Goal: Transaction & Acquisition: Purchase product/service

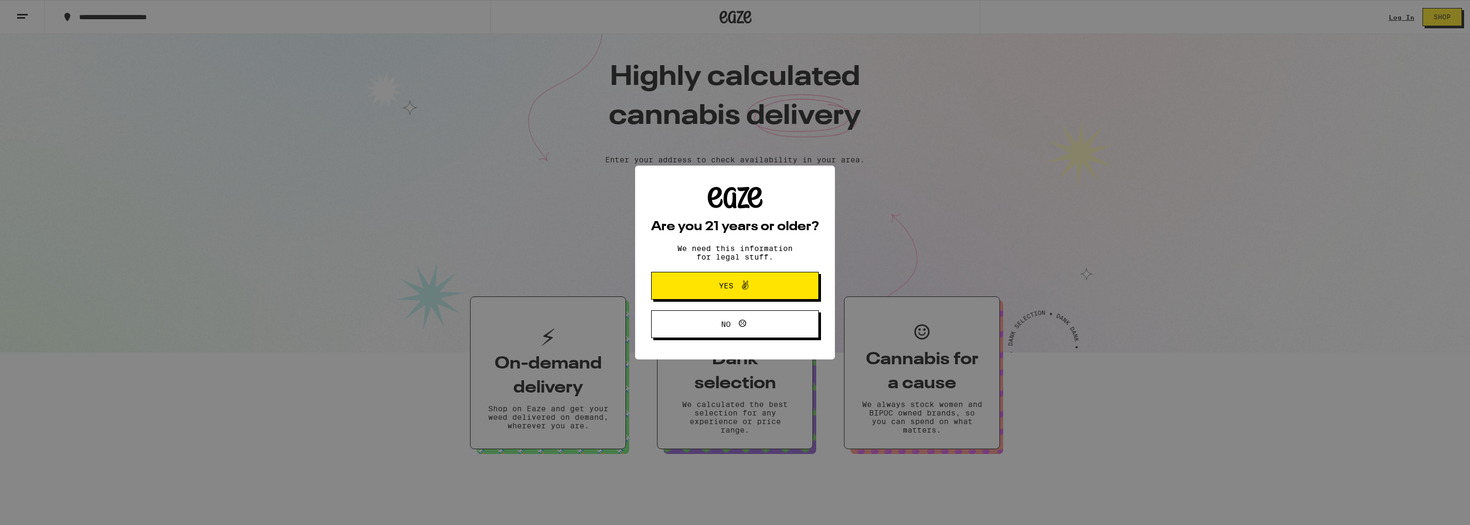
click at [1400, 15] on div "Are you 21 years or older? We need this information for legal stuff. Yes No" at bounding box center [735, 262] width 1470 height 525
click at [711, 285] on span "Yes" at bounding box center [734, 286] width 81 height 14
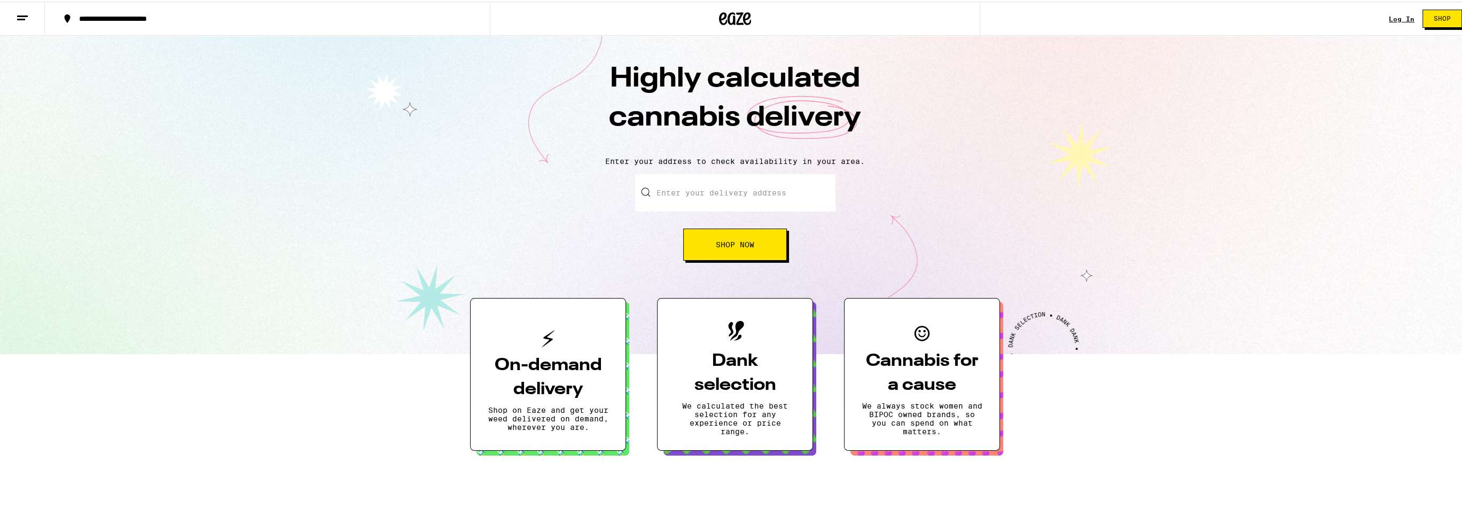
click at [1388, 19] on link "Log In" at bounding box center [1401, 17] width 26 height 7
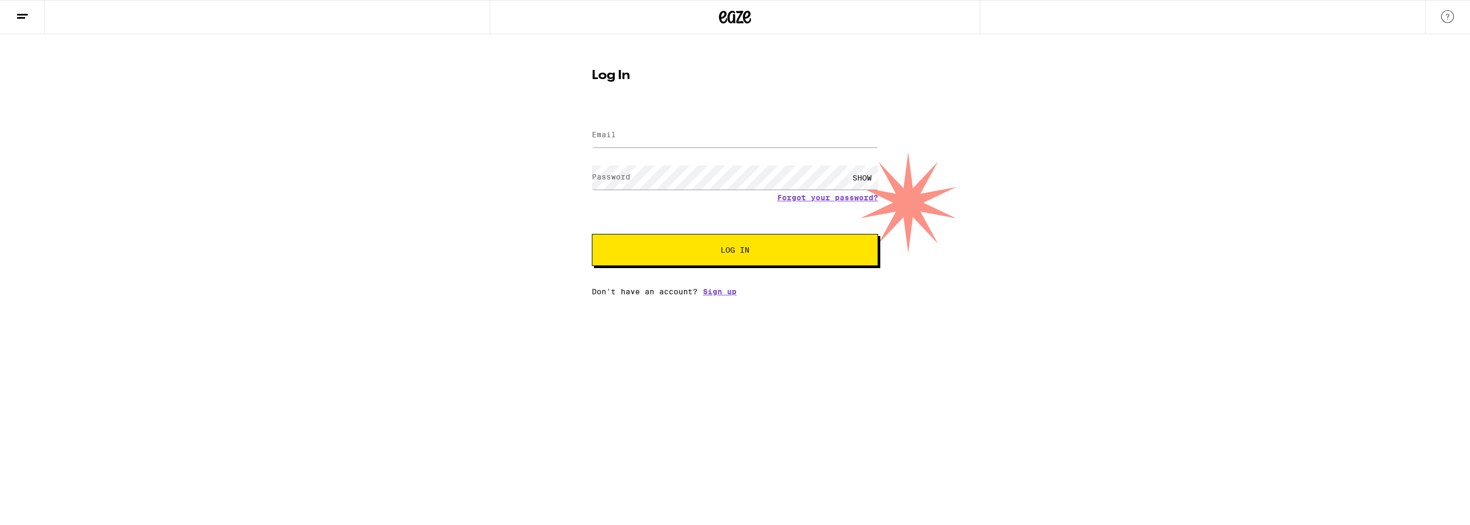
click at [605, 138] on label "Email" at bounding box center [604, 134] width 24 height 9
click at [631, 133] on input "Email" at bounding box center [735, 135] width 286 height 24
type input "[EMAIL_ADDRESS][DOMAIN_NAME]"
click at [758, 252] on span "Log In" at bounding box center [735, 249] width 200 height 7
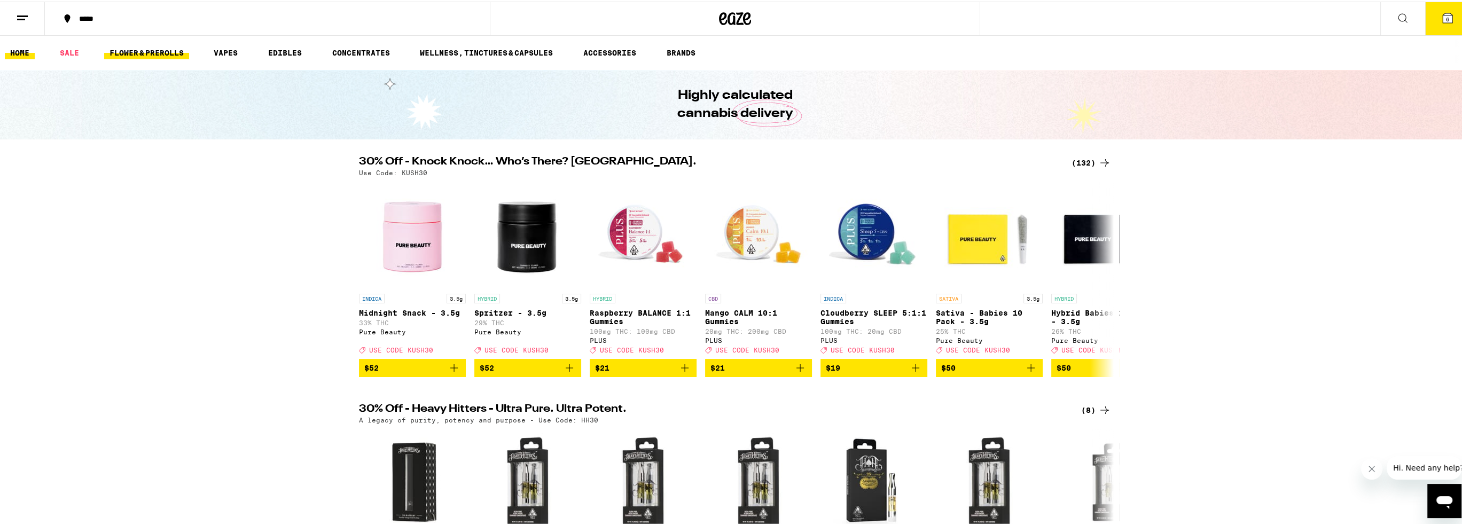
click at [169, 52] on link "FLOWER & PREROLLS" at bounding box center [146, 51] width 85 height 13
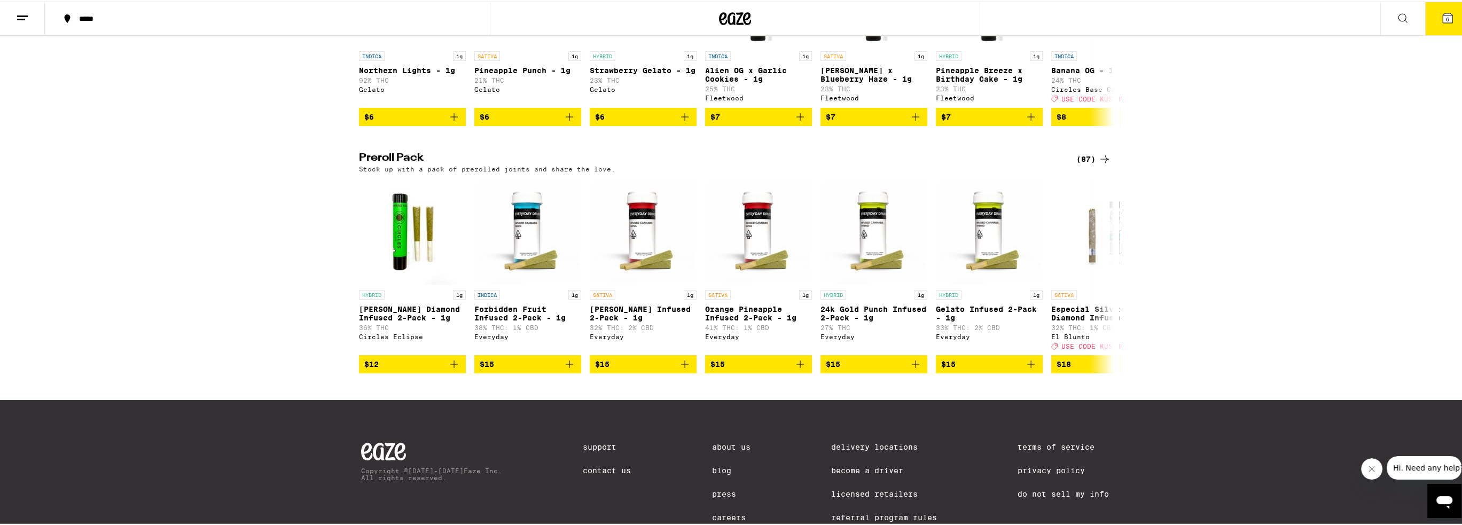
scroll to position [748, 0]
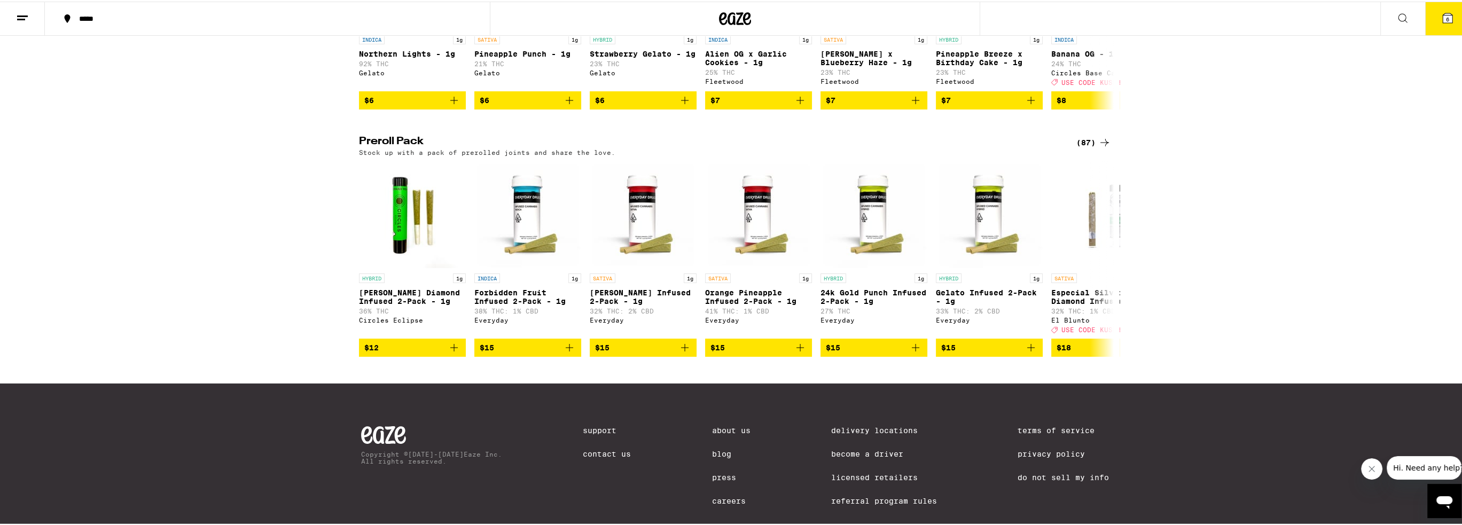
click at [1081, 147] on div "(87)" at bounding box center [1093, 141] width 35 height 13
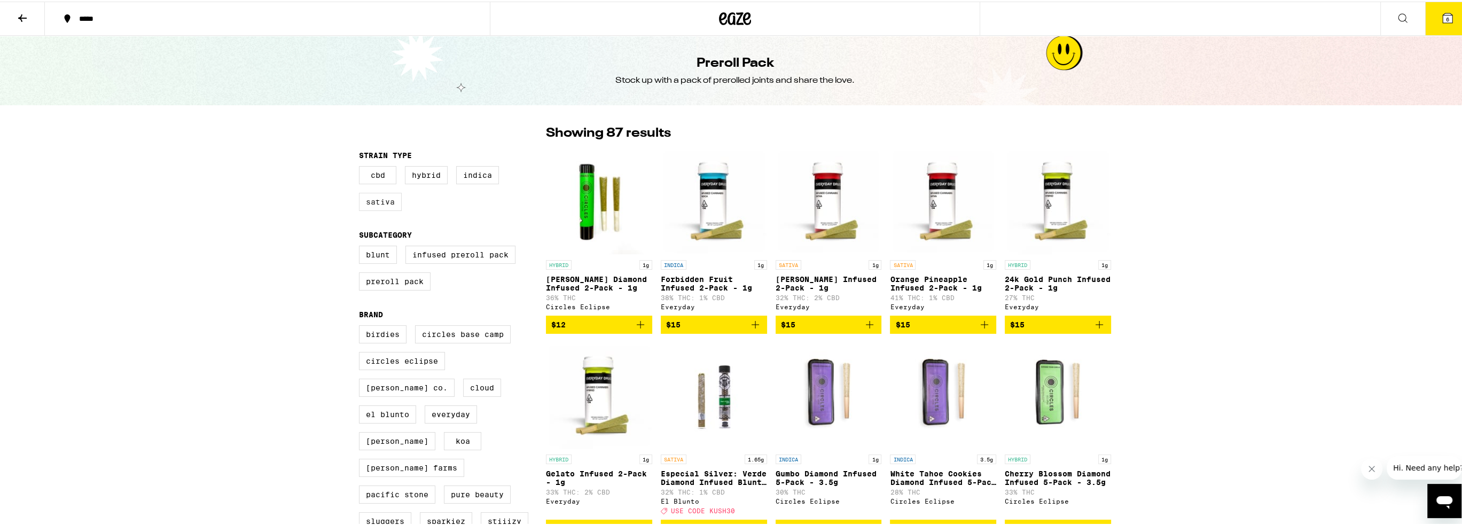
click at [381, 201] on label "Sativa" at bounding box center [380, 200] width 43 height 18
click at [362, 167] on input "Sativa" at bounding box center [361, 166] width 1 height 1
checkbox input "true"
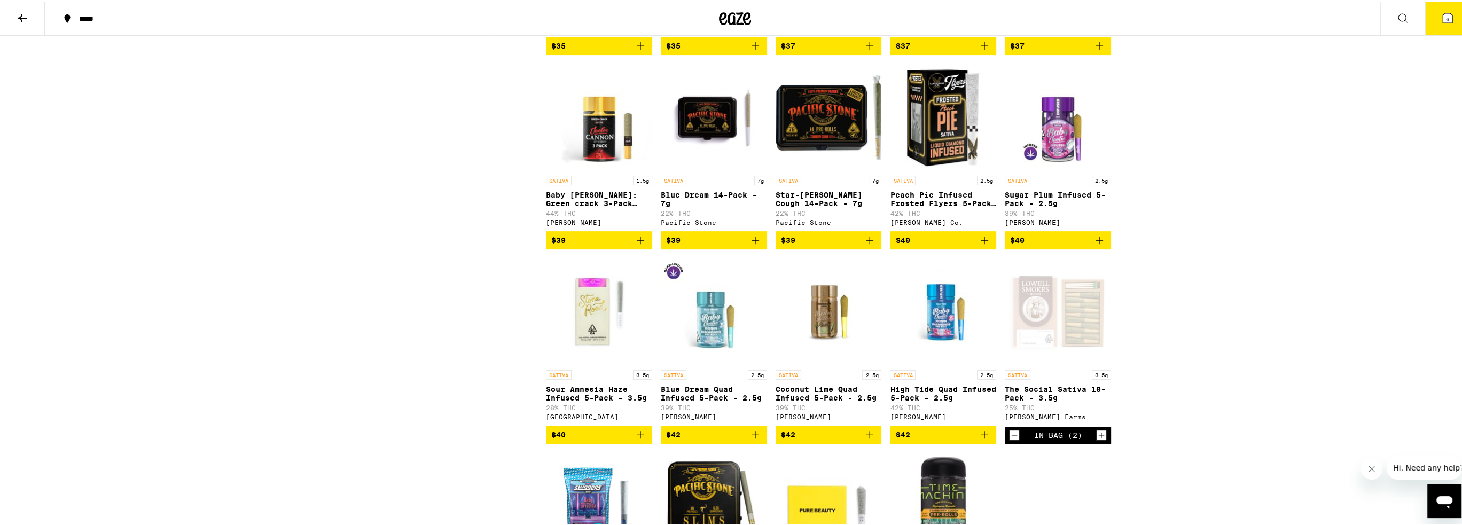
scroll to position [694, 0]
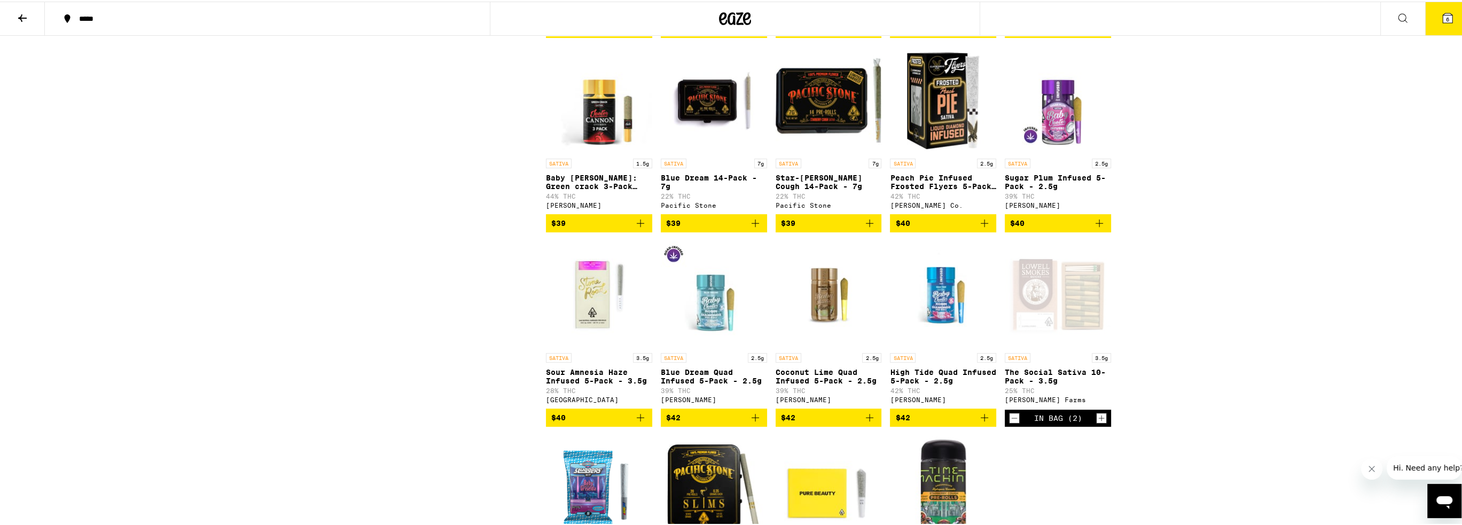
click at [865, 228] on icon "Add to bag" at bounding box center [869, 221] width 13 height 13
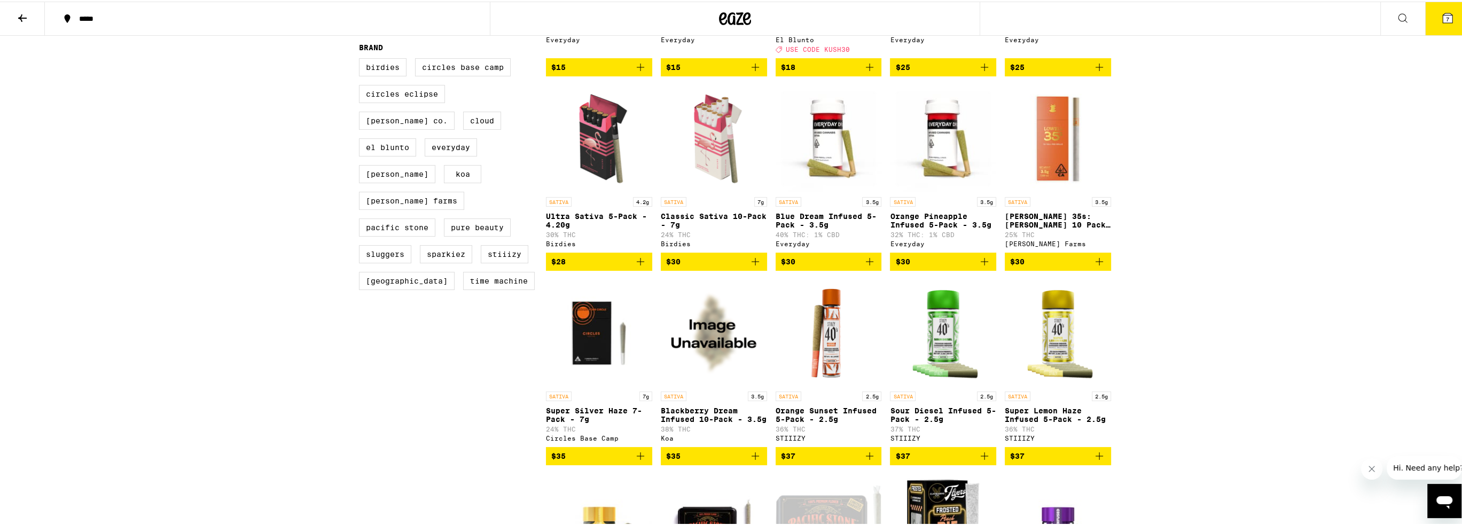
scroll to position [0, 0]
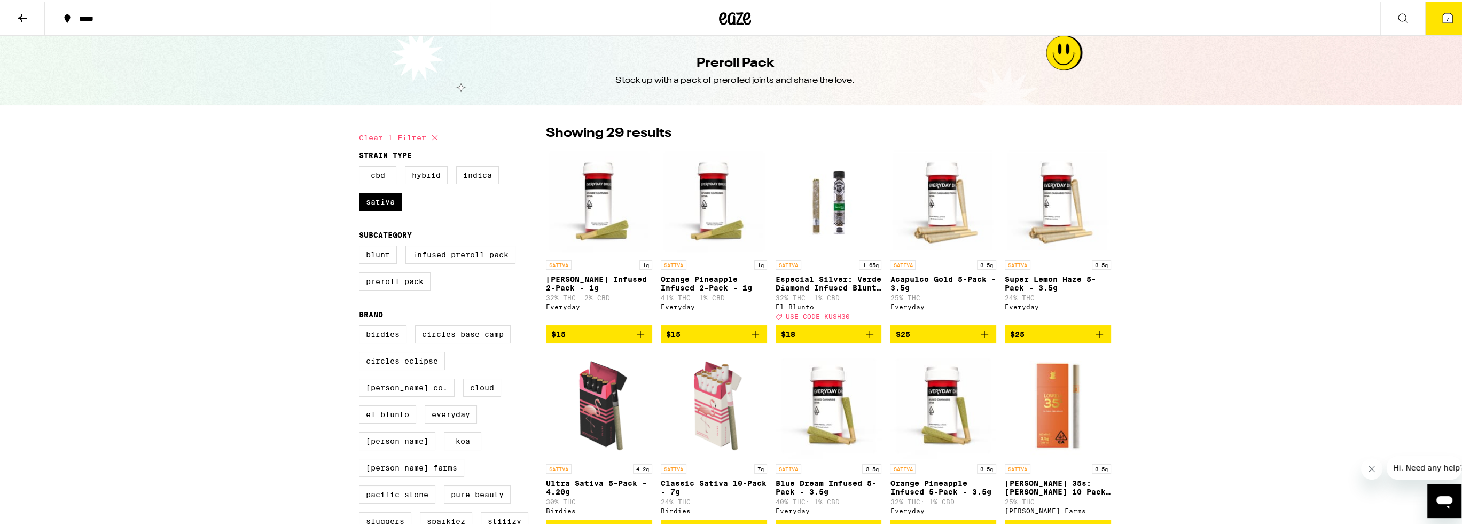
click at [21, 15] on icon at bounding box center [22, 16] width 9 height 7
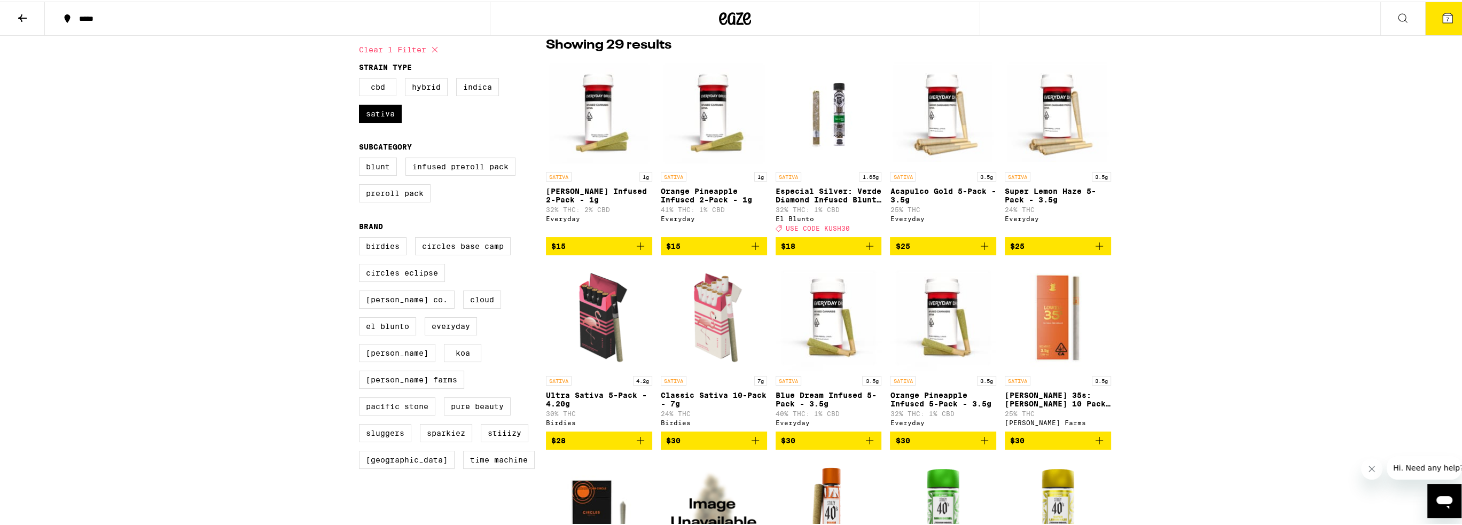
scroll to position [107, 0]
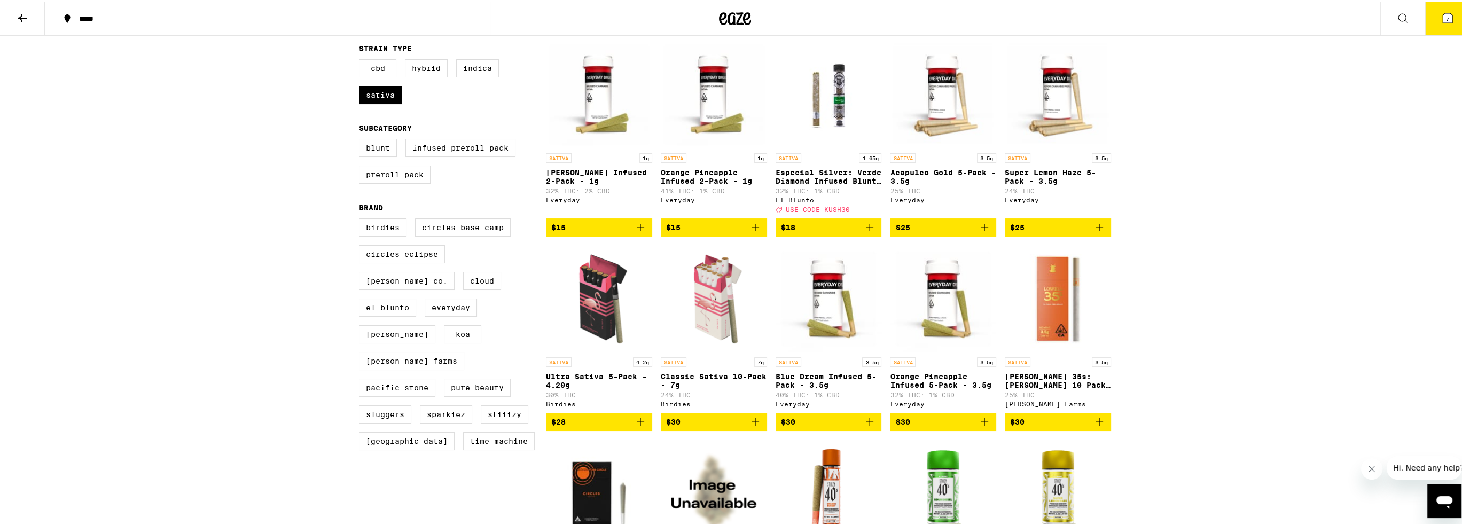
click at [752, 424] on icon "Add to bag" at bounding box center [754, 420] width 7 height 7
click at [20, 11] on icon at bounding box center [22, 16] width 13 height 13
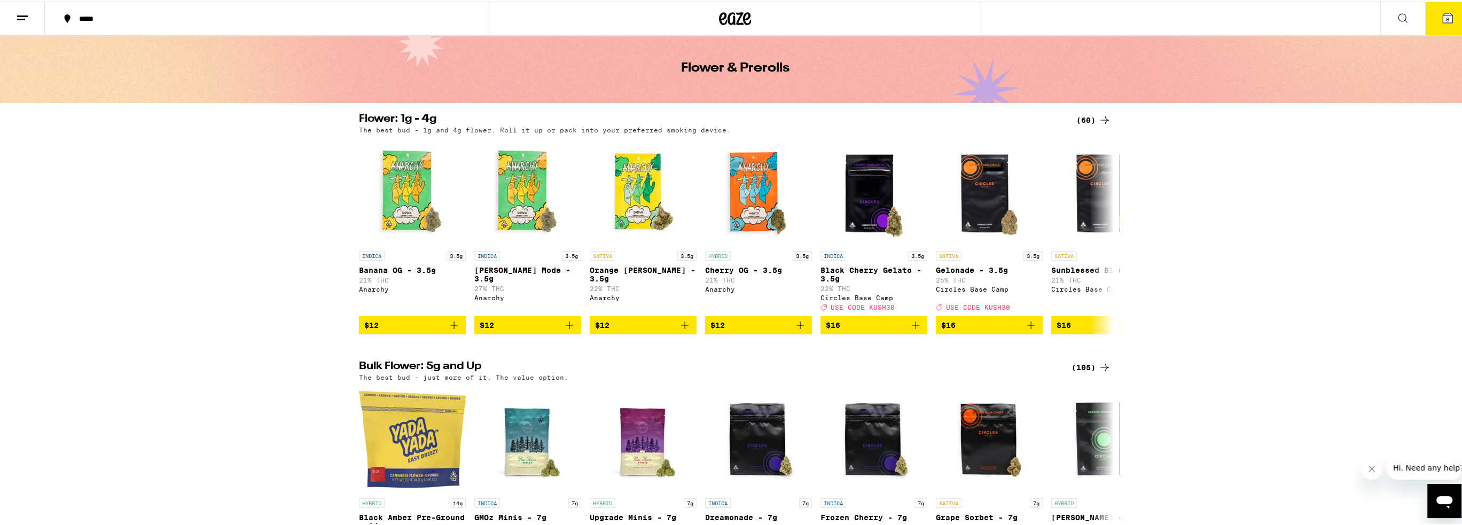
scroll to position [53, 0]
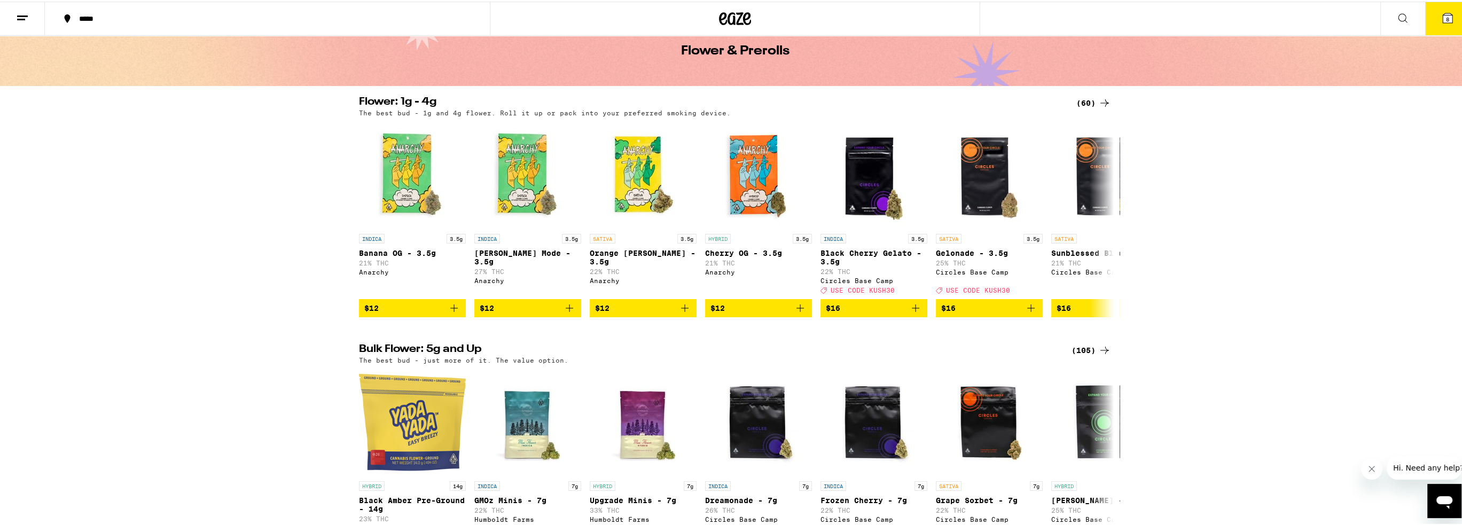
click at [1081, 97] on div "(60)" at bounding box center [1093, 101] width 35 height 13
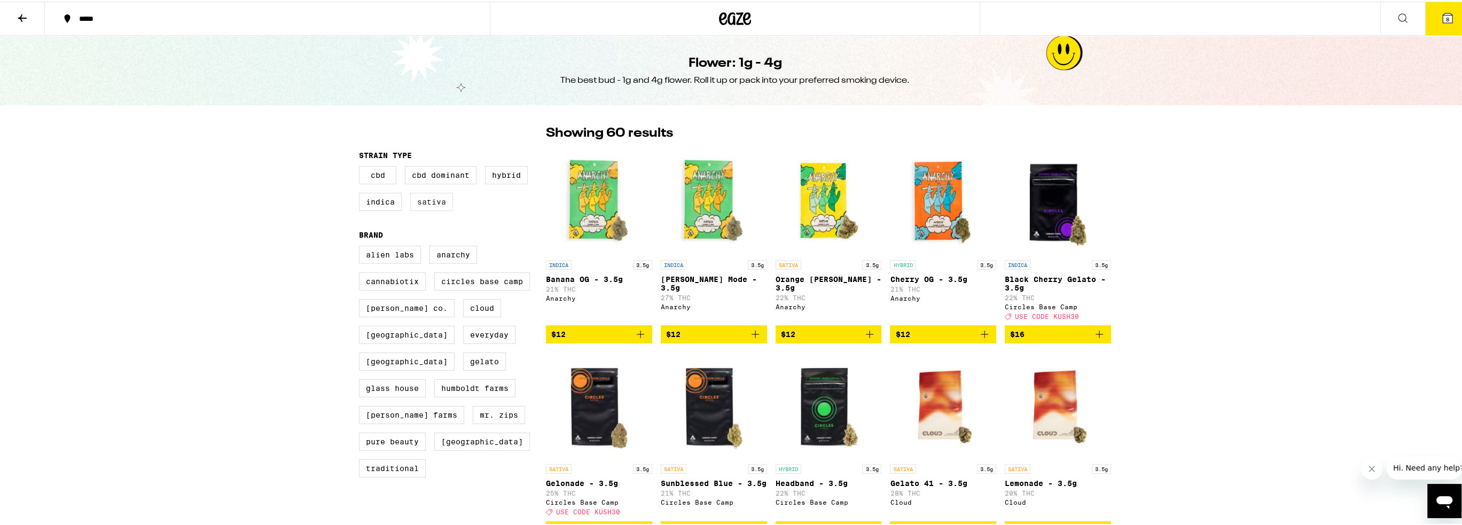
click at [436, 201] on label "Sativa" at bounding box center [431, 200] width 43 height 18
click at [362, 167] on input "Sativa" at bounding box center [361, 166] width 1 height 1
checkbox input "true"
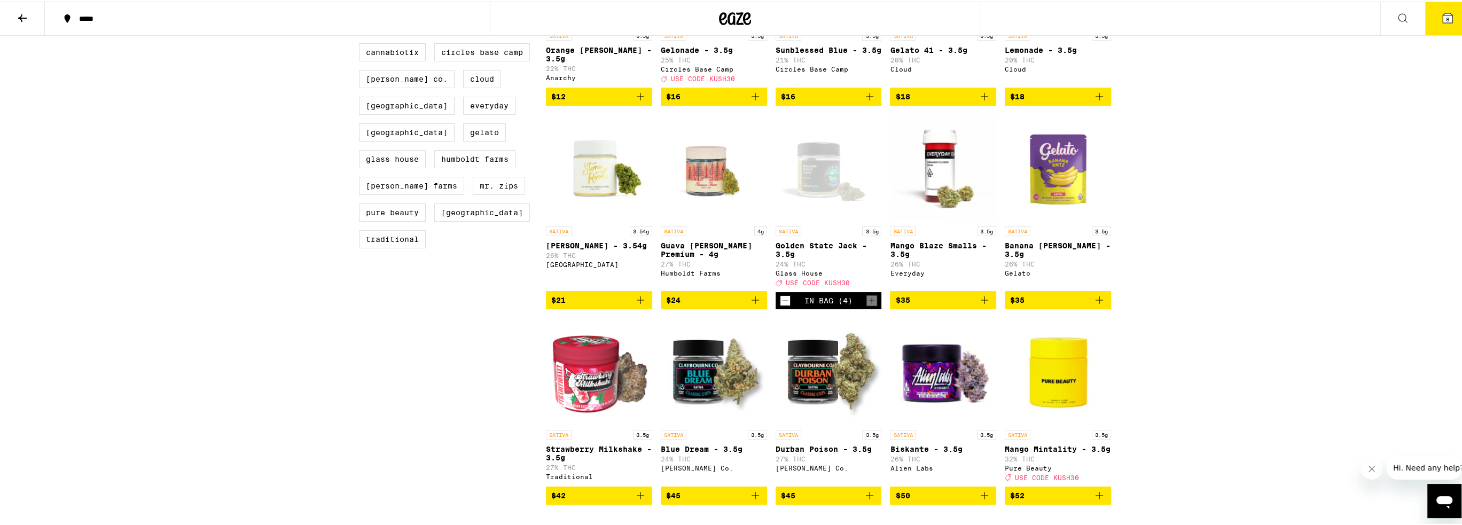
scroll to position [214, 0]
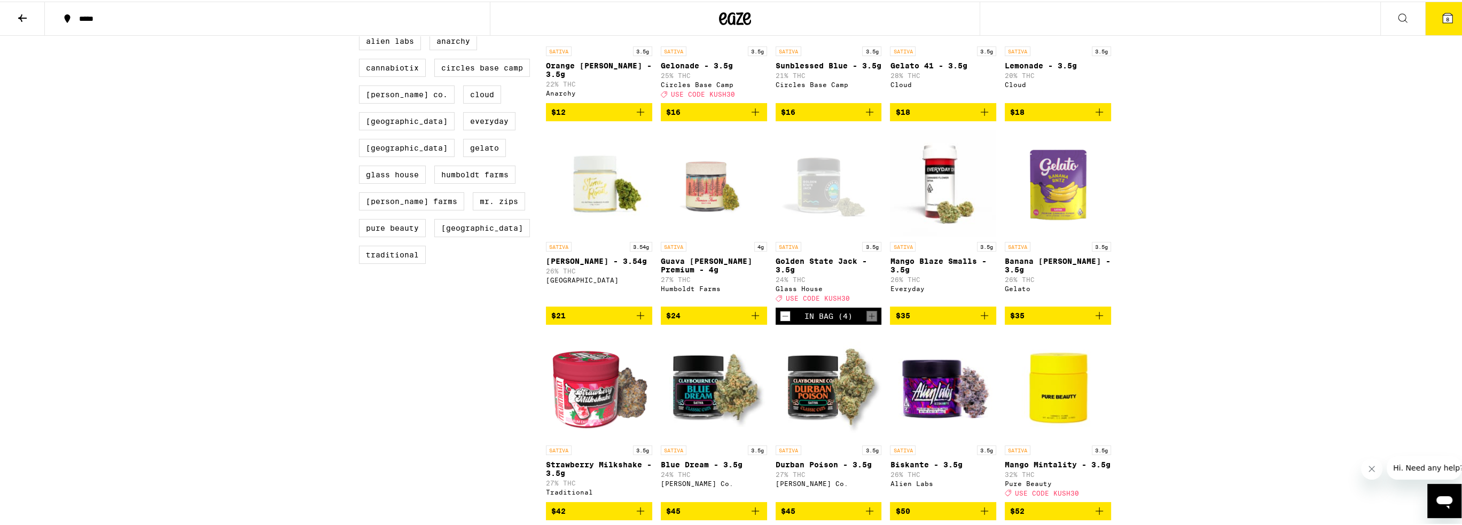
click at [1436, 25] on button "8" at bounding box center [1447, 17] width 45 height 33
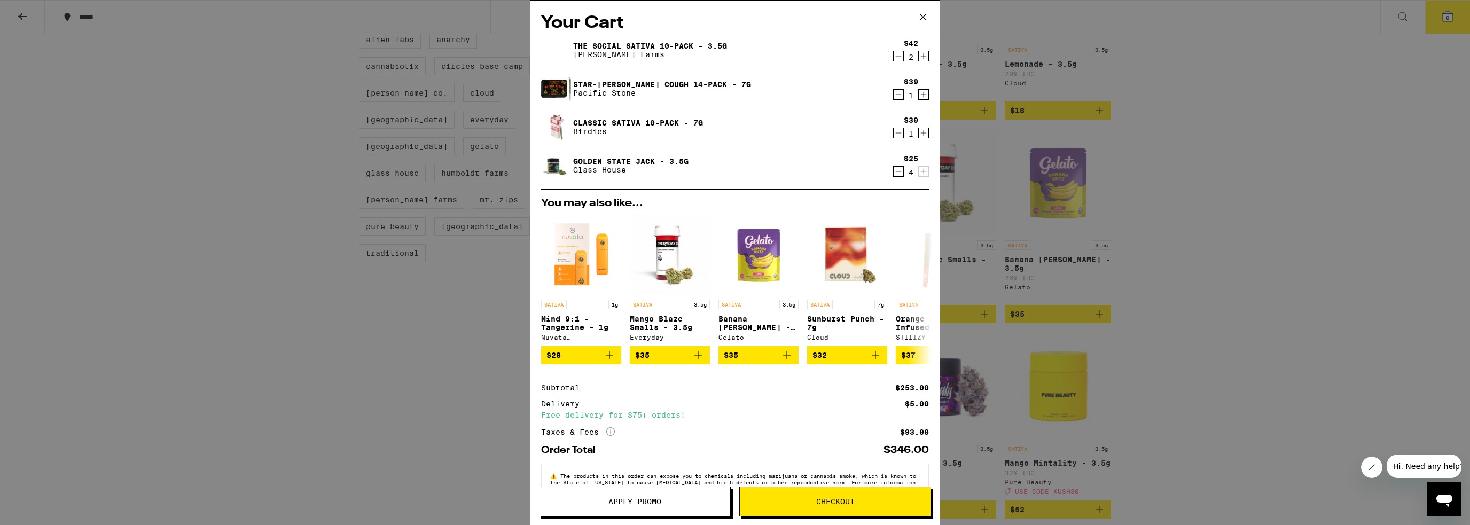
click at [893, 53] on icon "Decrement" at bounding box center [898, 56] width 10 height 13
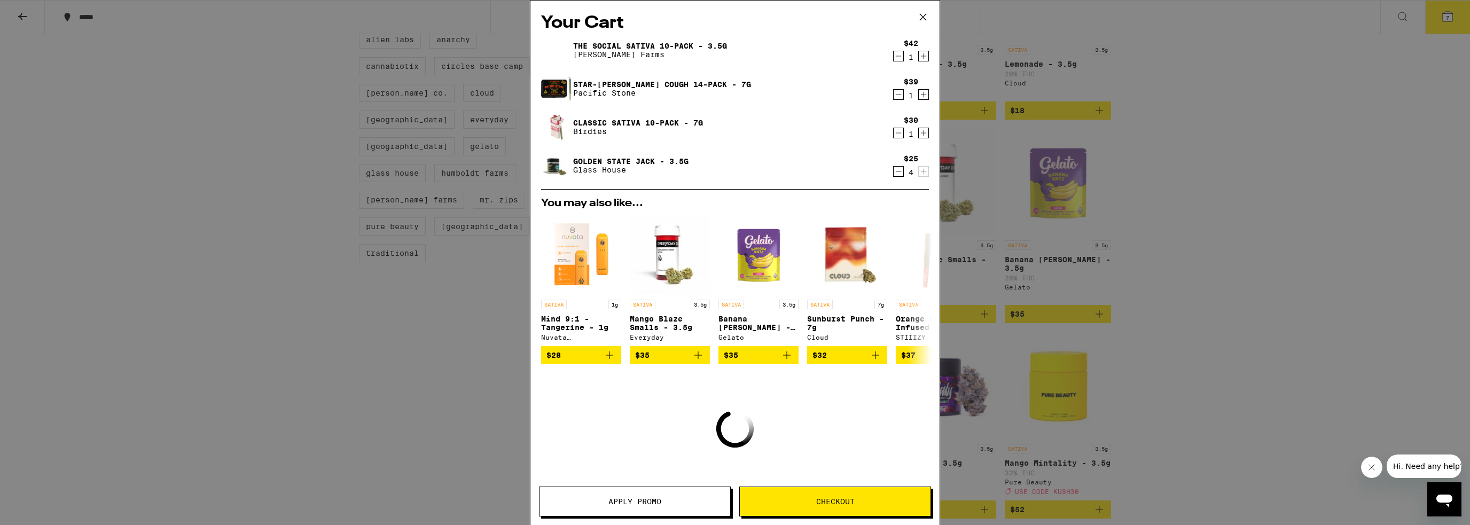
click at [893, 53] on icon "Decrement" at bounding box center [898, 56] width 10 height 13
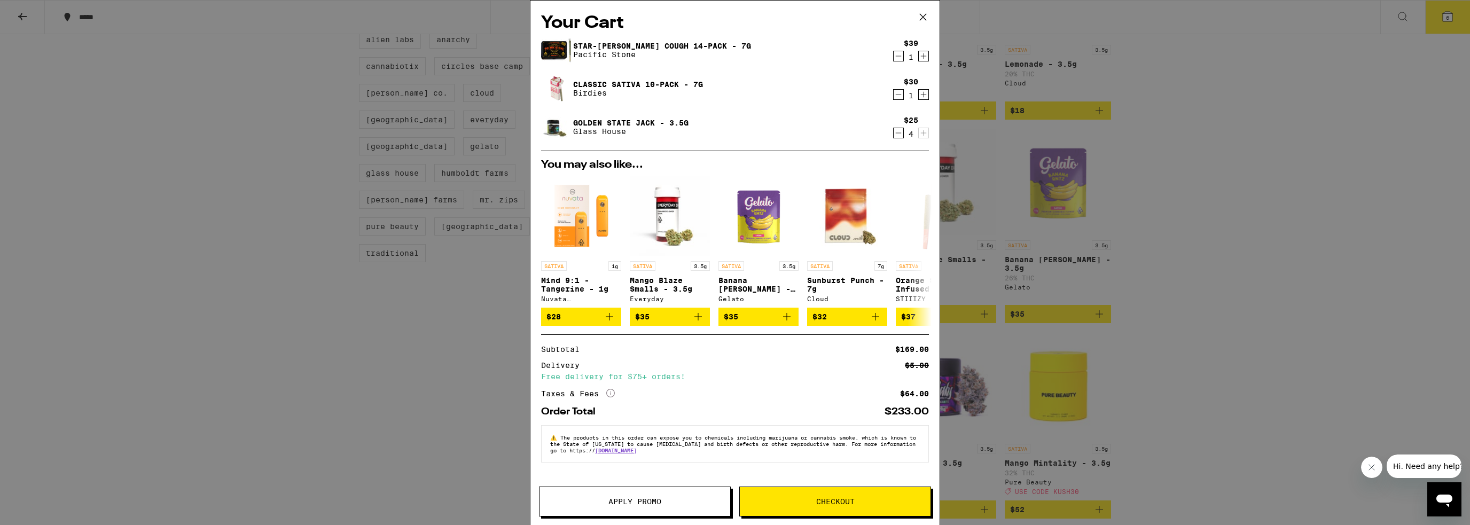
click at [898, 131] on icon "Decrement" at bounding box center [898, 133] width 10 height 13
click at [670, 513] on button "Apply Promo" at bounding box center [635, 501] width 192 height 30
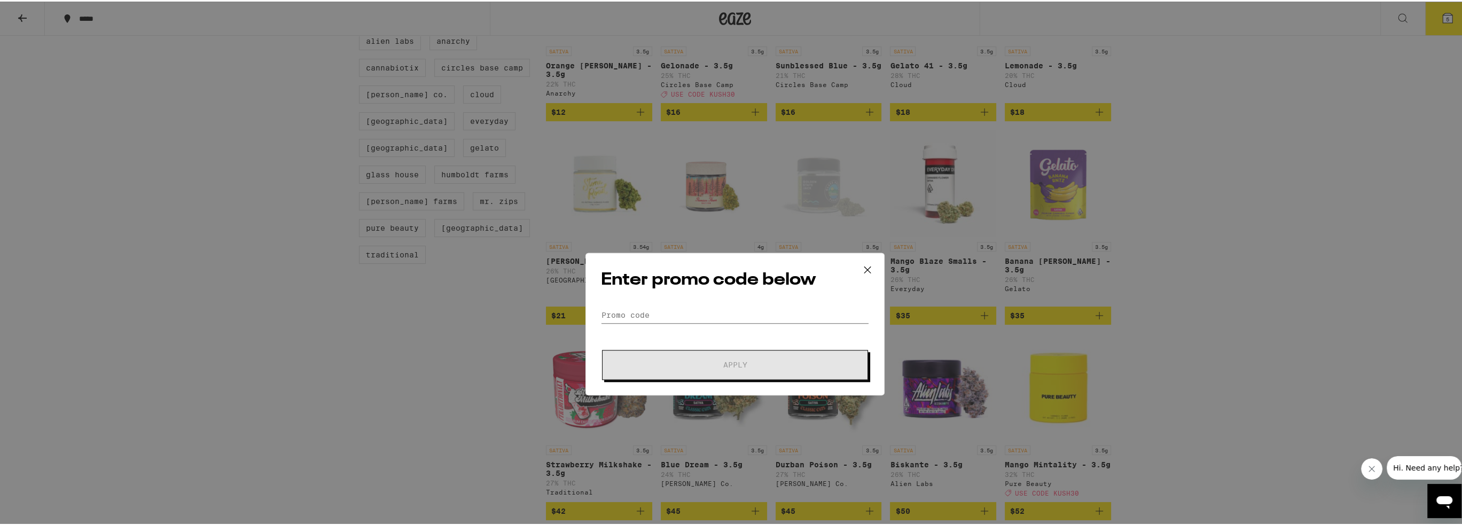
click at [671, 249] on input "Promo Code" at bounding box center [735, 254] width 268 height 16
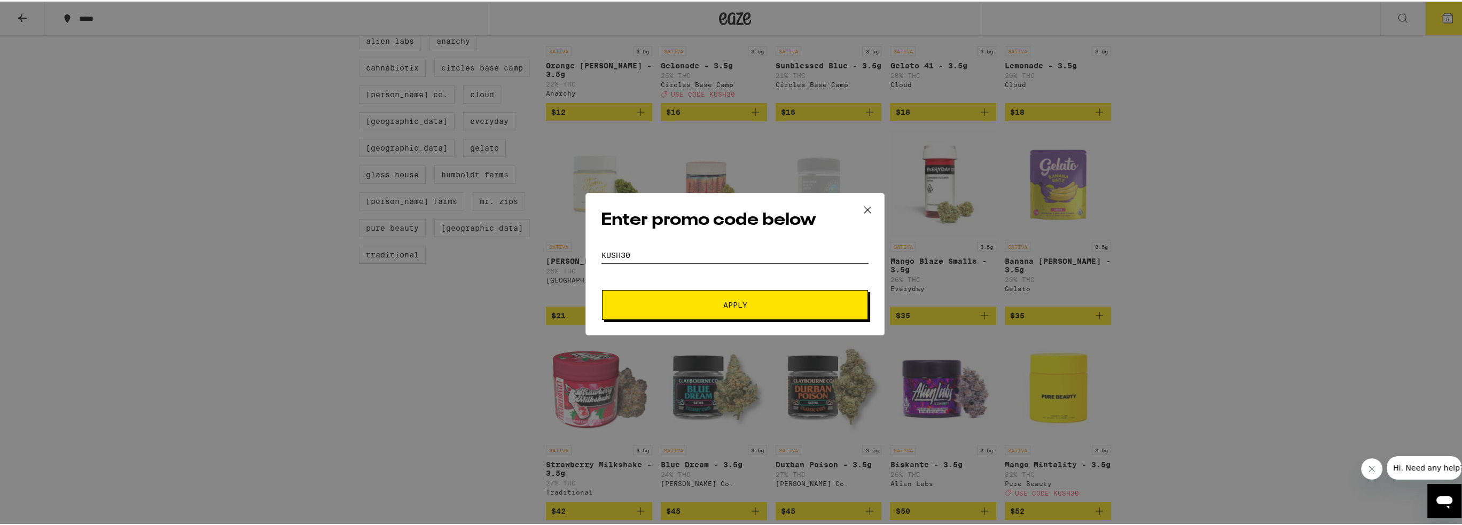
type input "KUSH30"
click at [752, 298] on button "Apply" at bounding box center [735, 303] width 266 height 30
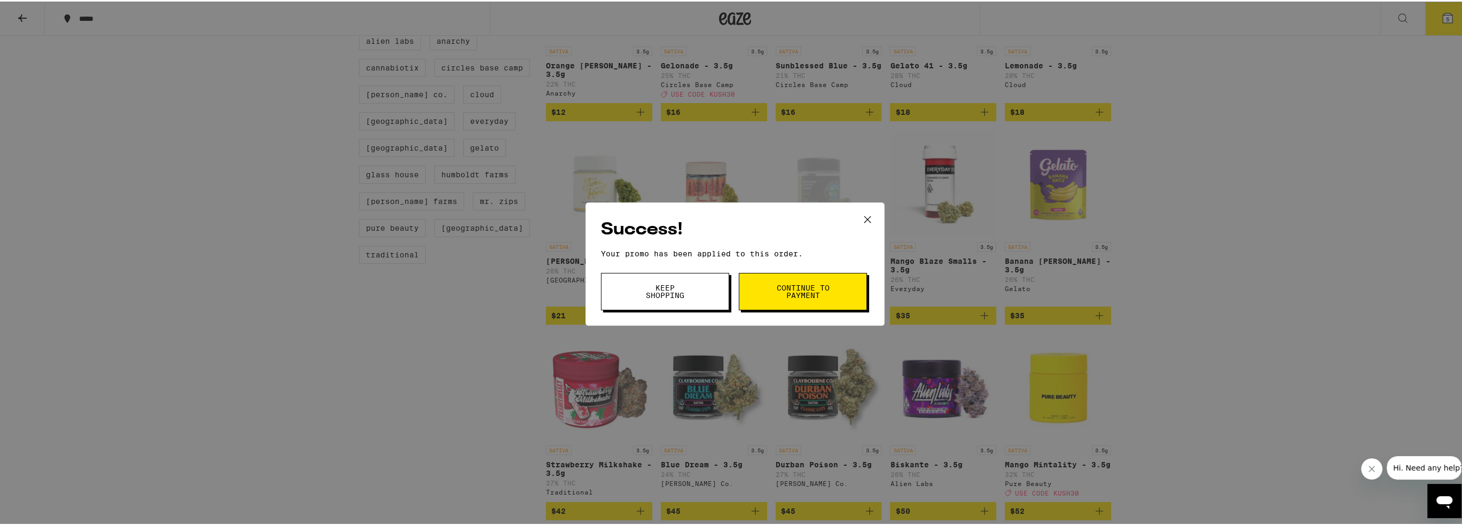
click at [804, 288] on span "Continue to payment" at bounding box center [802, 289] width 54 height 15
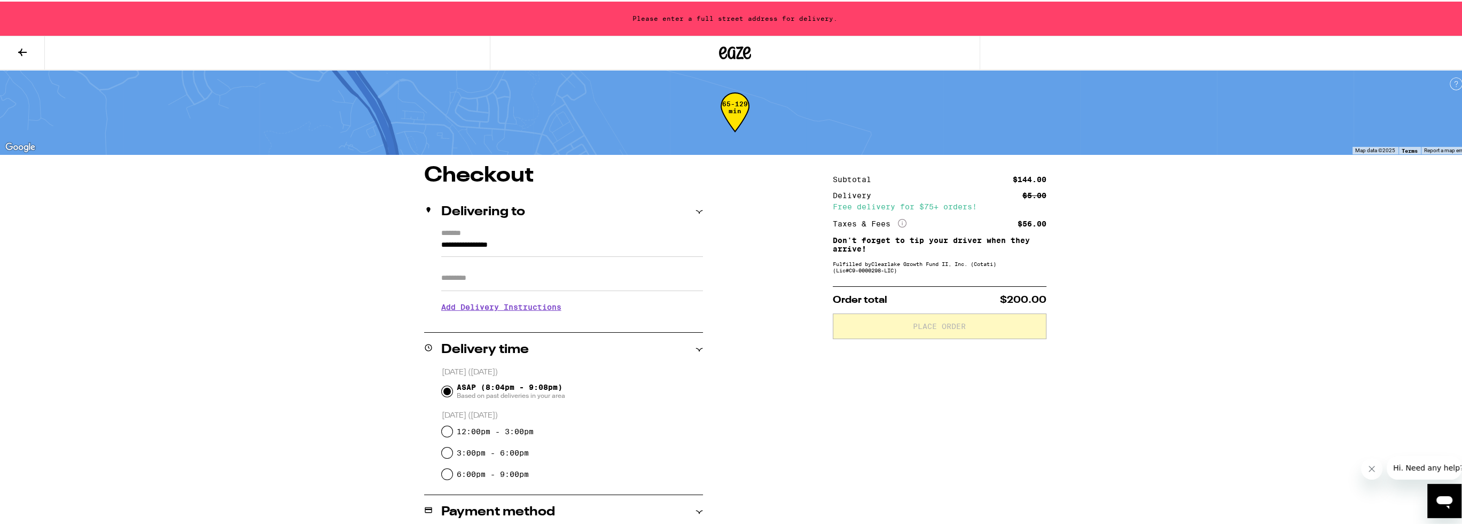
drag, startPoint x: 543, startPoint y: 243, endPoint x: 229, endPoint y: 259, distance: 314.4
click at [222, 262] on div "**********" at bounding box center [735, 384] width 1470 height 768
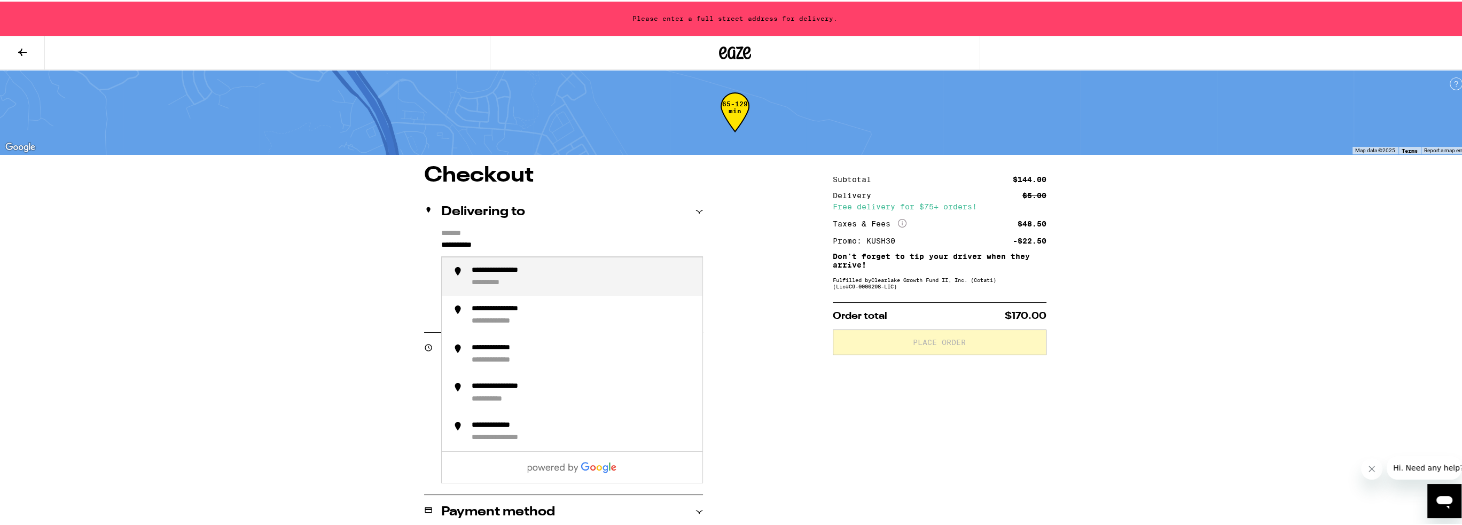
click at [547, 285] on div "**********" at bounding box center [583, 275] width 222 height 22
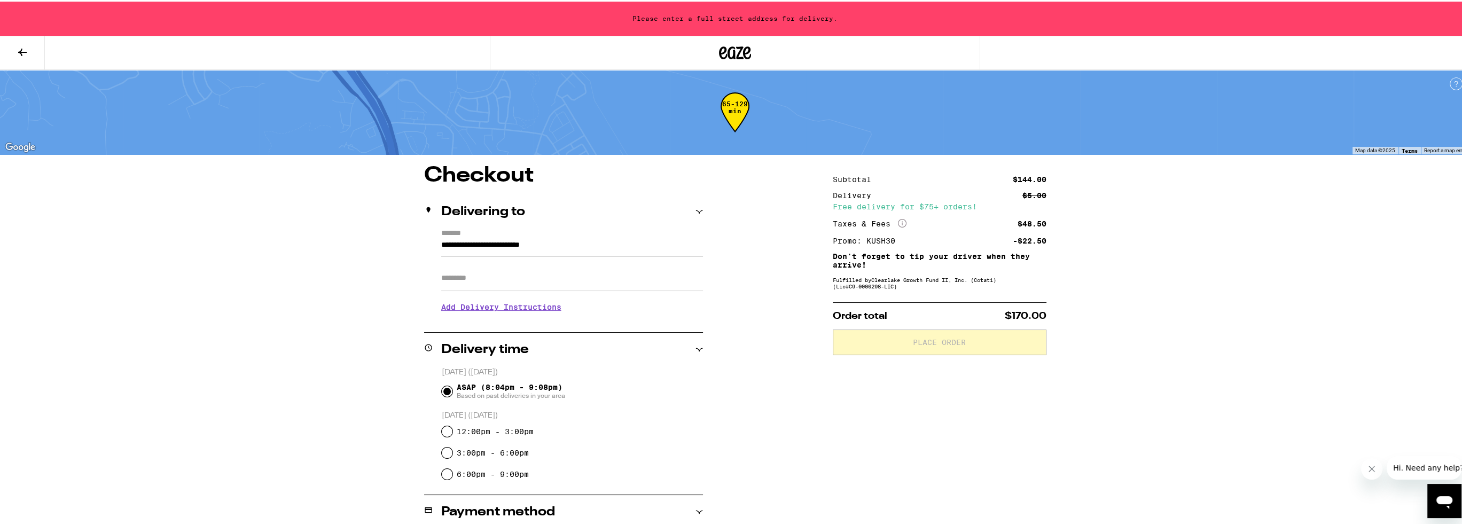
type input "**********"
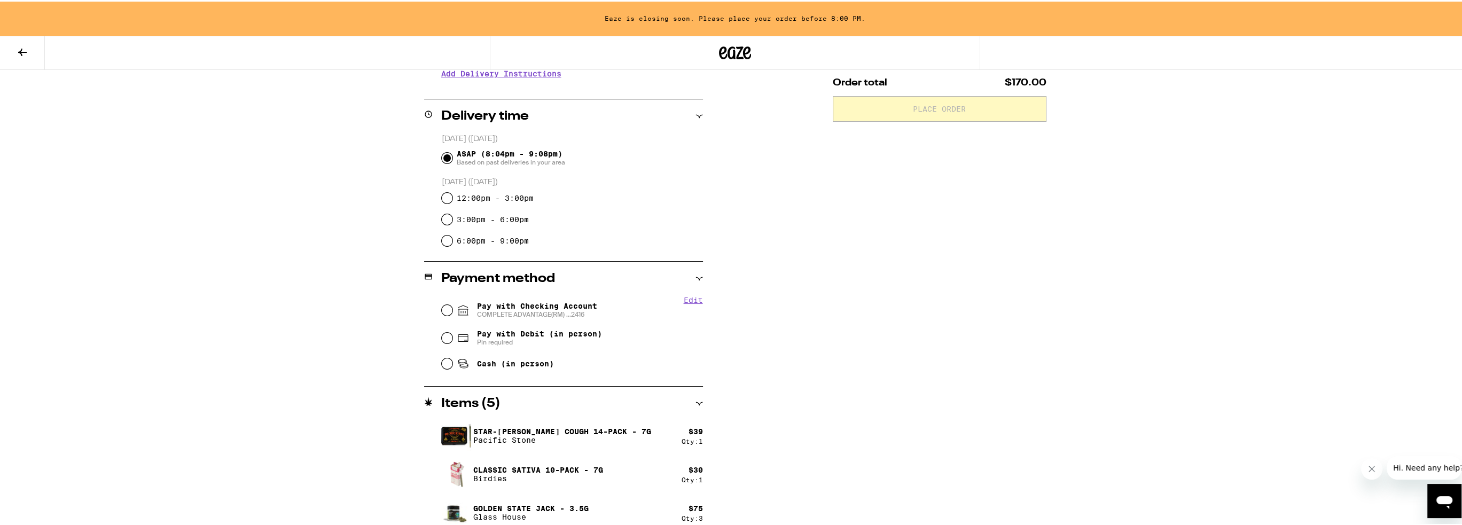
scroll to position [243, 0]
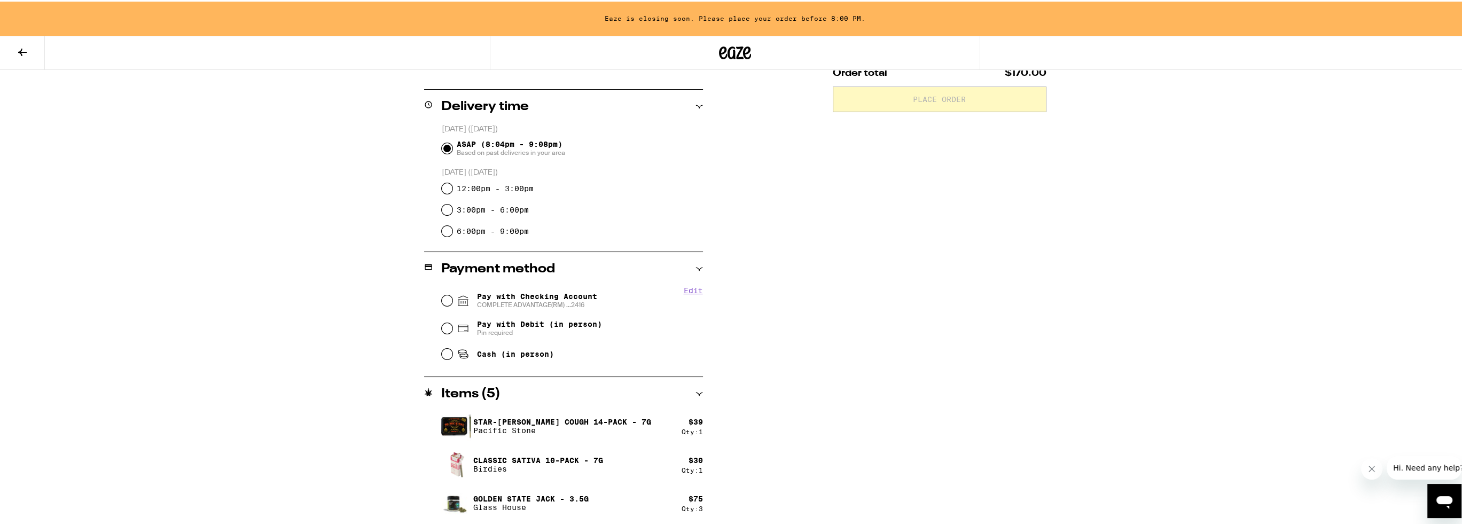
click at [540, 294] on span "Pay with Checking Account COMPLETE ADVANTAGE(RM) ...2416" at bounding box center [537, 298] width 120 height 17
click at [452, 294] on input "Pay with Checking Account COMPLETE ADVANTAGE(RM) ...2416" at bounding box center [447, 299] width 11 height 11
radio input "true"
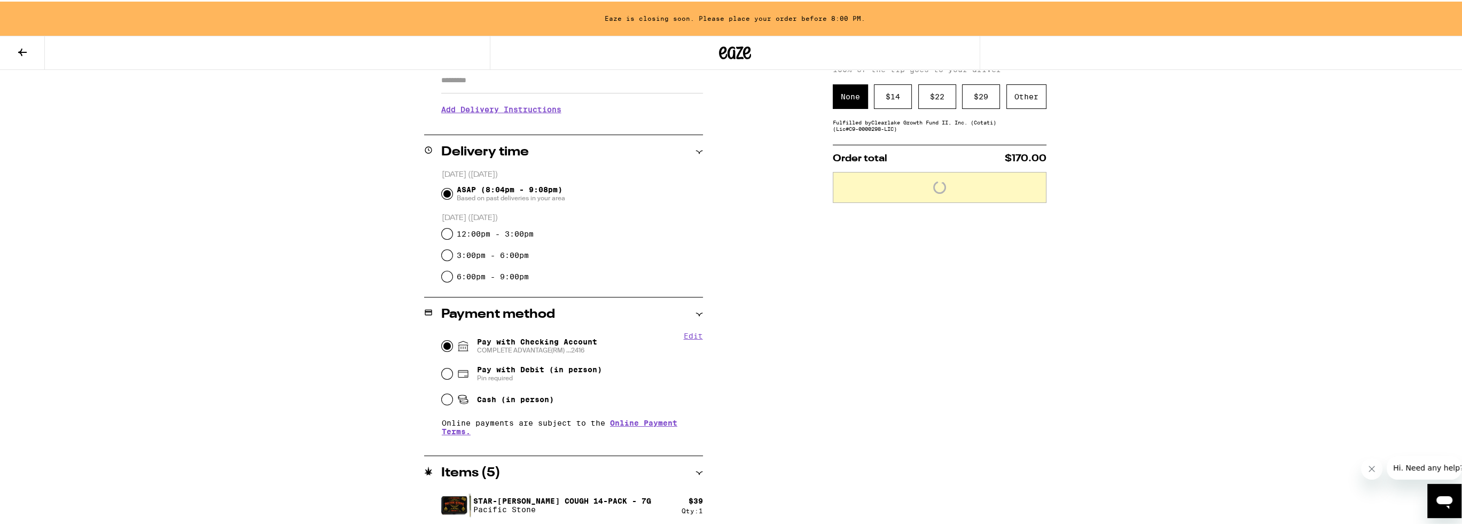
scroll to position [116, 0]
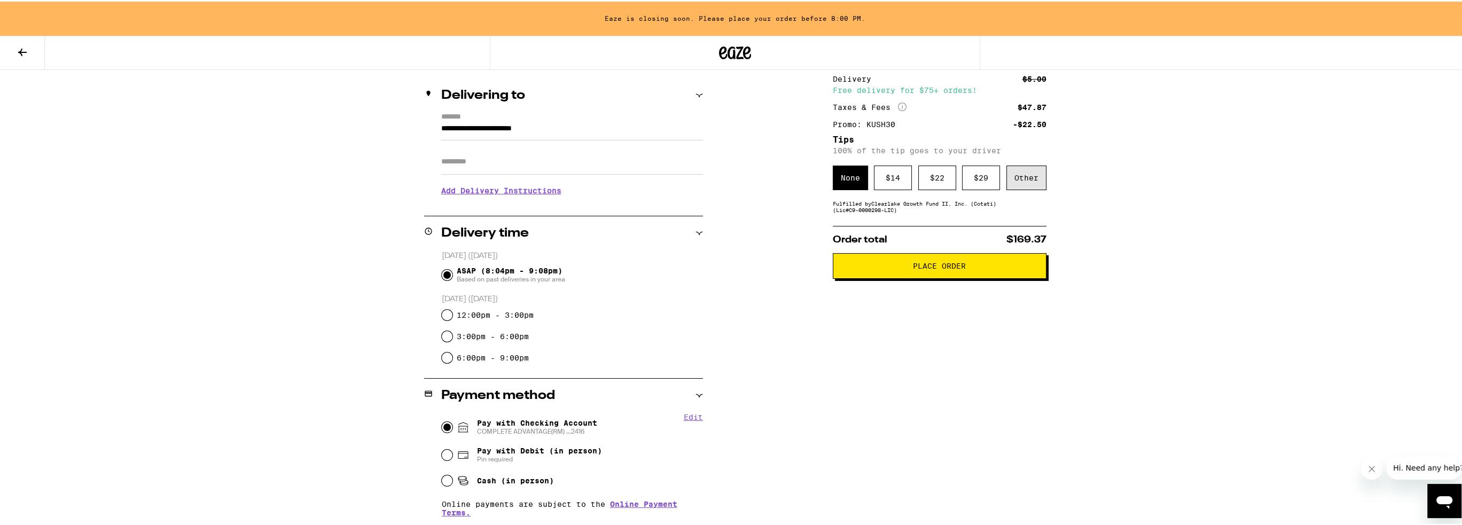
click at [1013, 170] on div "Other" at bounding box center [1026, 176] width 40 height 25
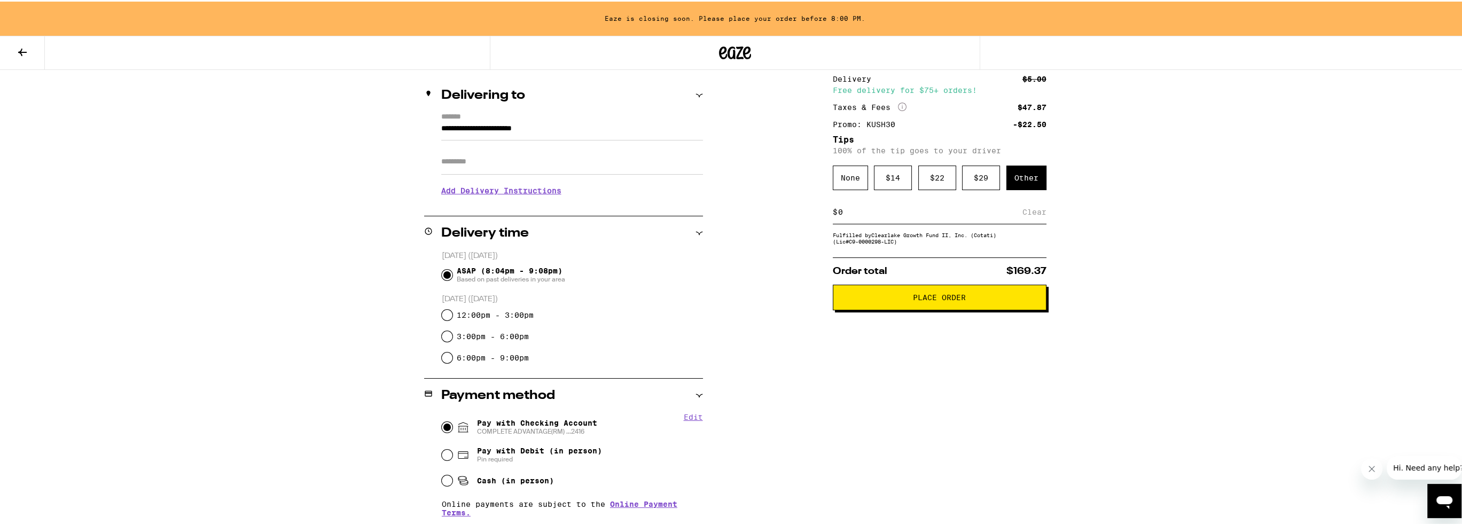
click at [838, 209] on input at bounding box center [929, 211] width 185 height 10
type input "20"
click at [1027, 209] on div "Save" at bounding box center [1036, 210] width 19 height 23
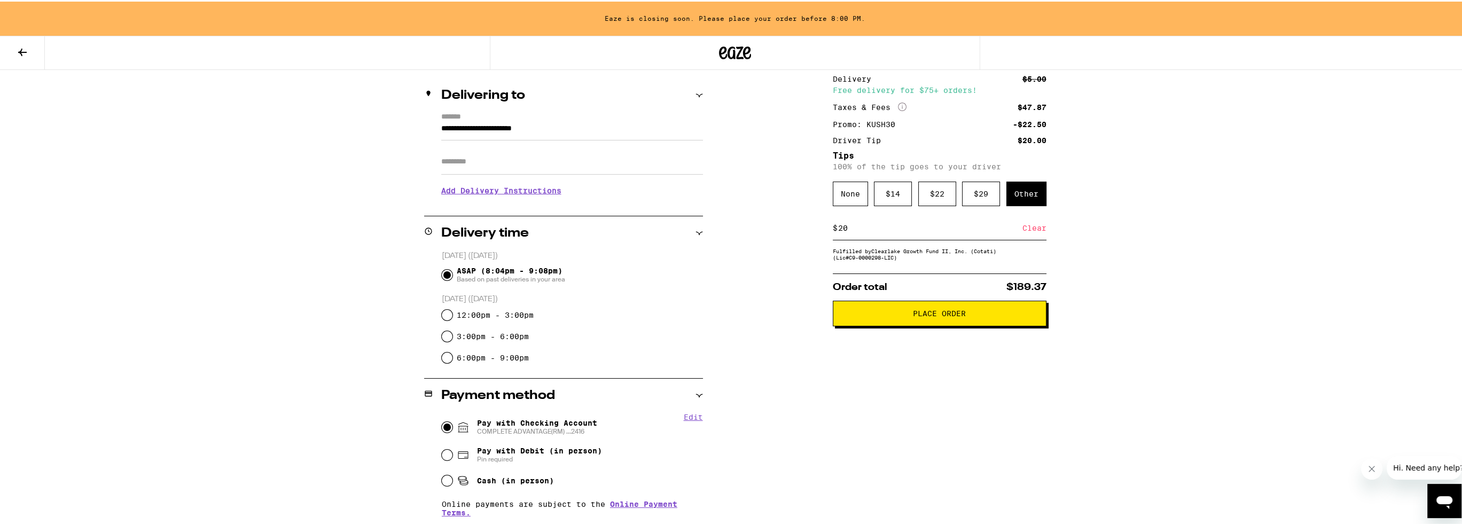
click at [948, 324] on button "Place Order" at bounding box center [939, 312] width 214 height 26
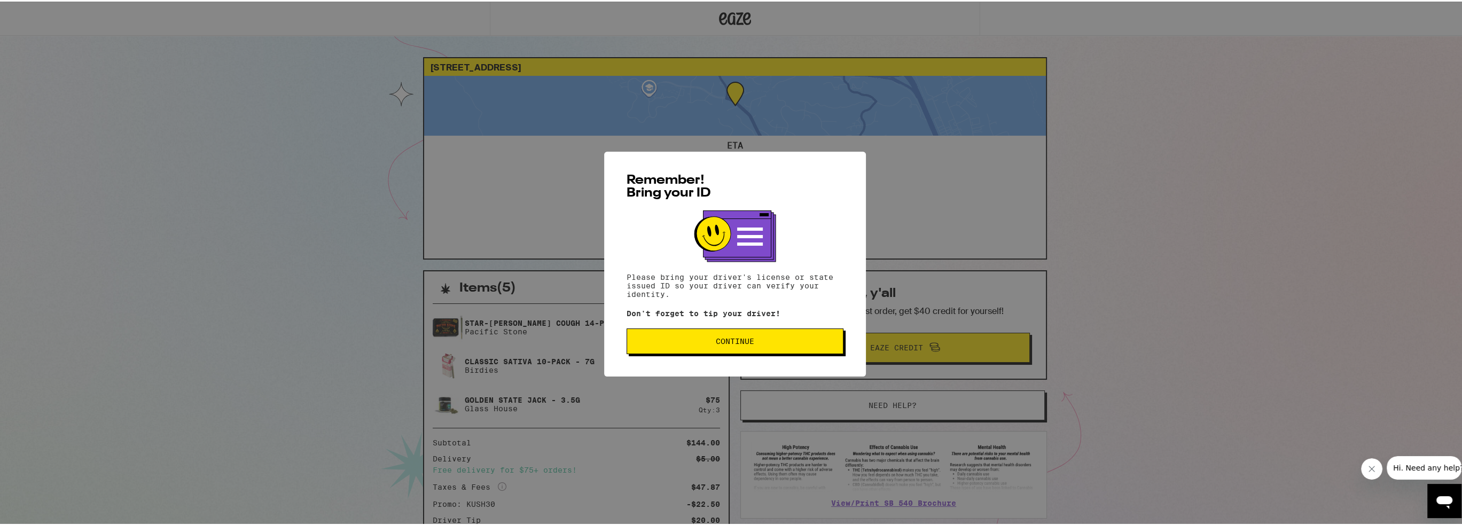
click at [705, 351] on button "Continue" at bounding box center [734, 340] width 217 height 26
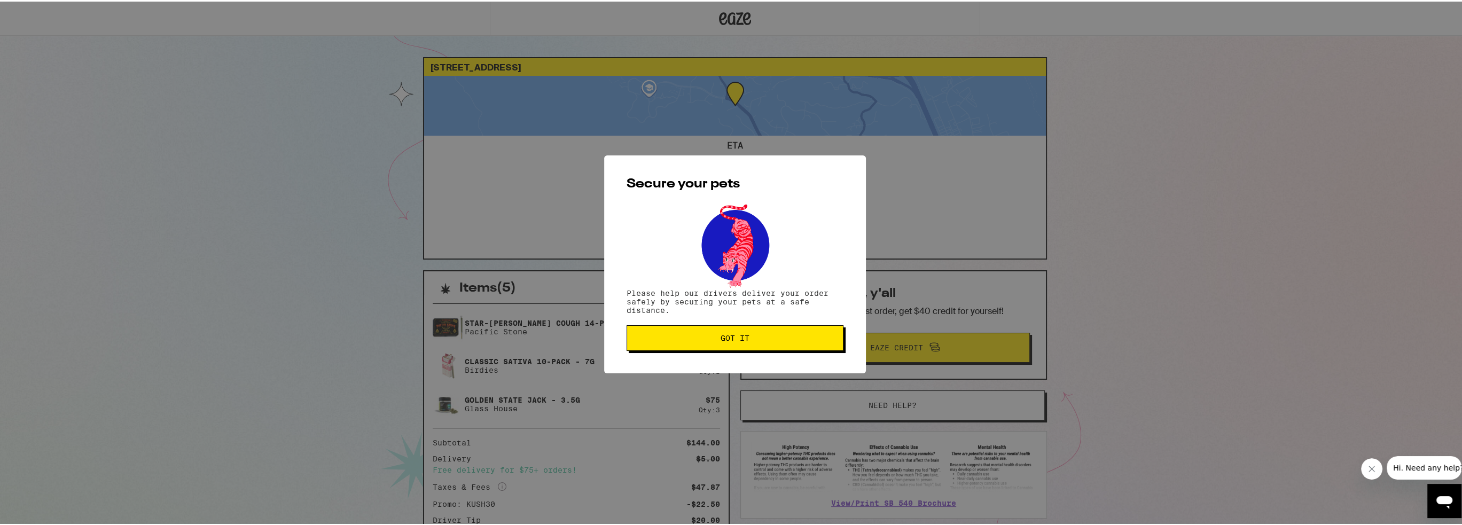
click at [724, 336] on span "Got it" at bounding box center [734, 336] width 29 height 7
